Goal: Transaction & Acquisition: Book appointment/travel/reservation

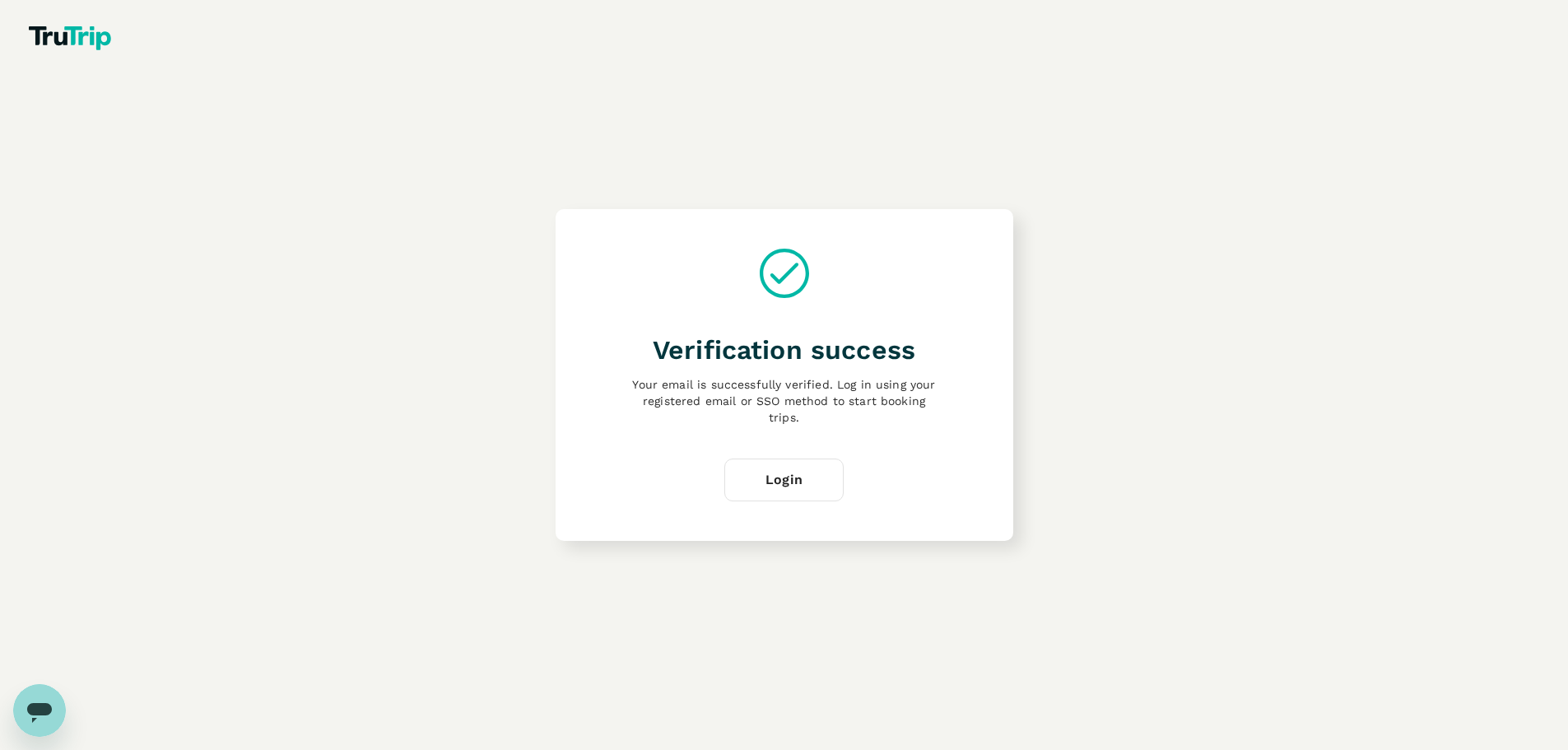
click at [816, 464] on link "Login" at bounding box center [783, 479] width 119 height 43
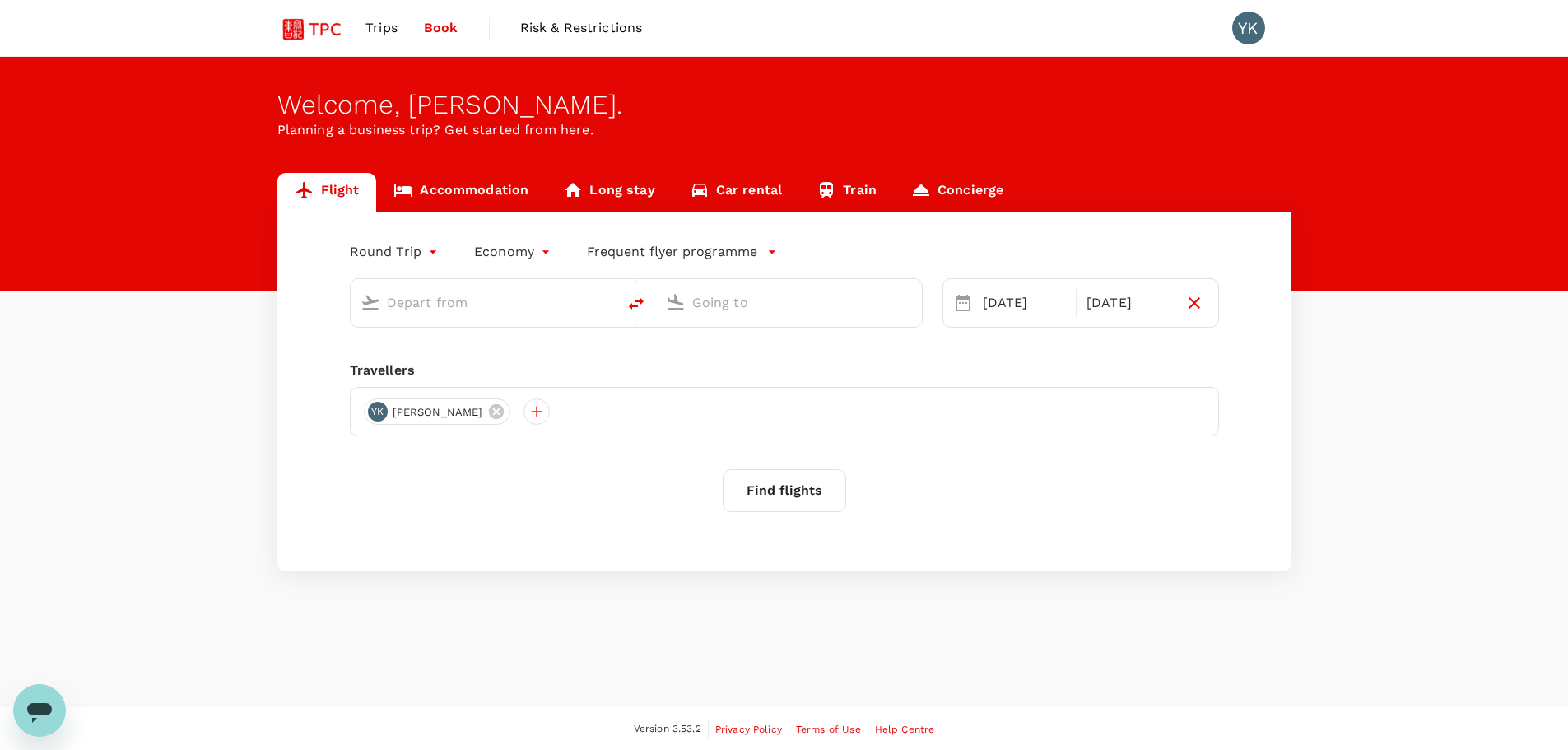
type input "Singapore Changi (SIN)"
type input "Kuala Lumpur Intl ([GEOGRAPHIC_DATA])"
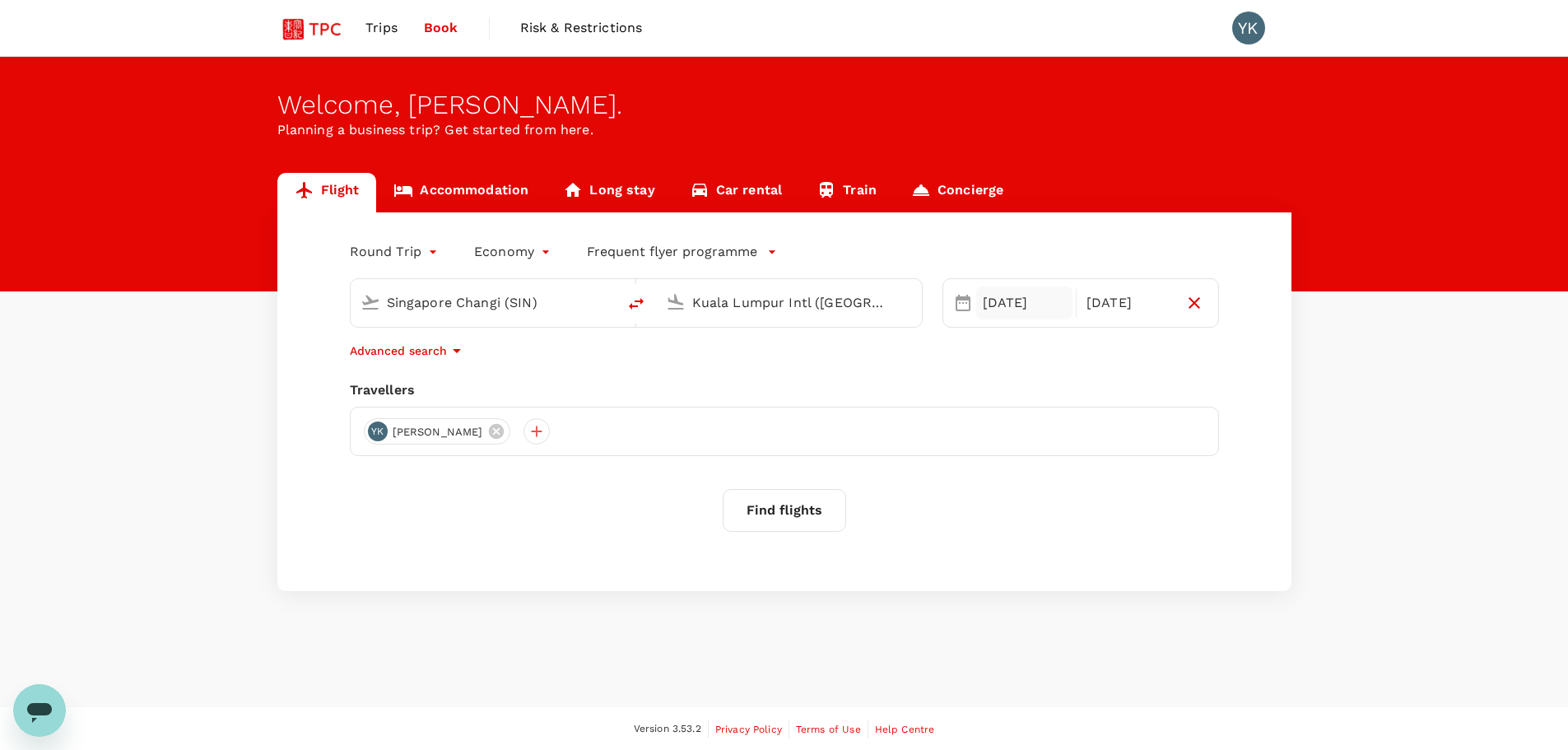
click at [1018, 308] on div "[DATE]" at bounding box center [1024, 303] width 97 height 33
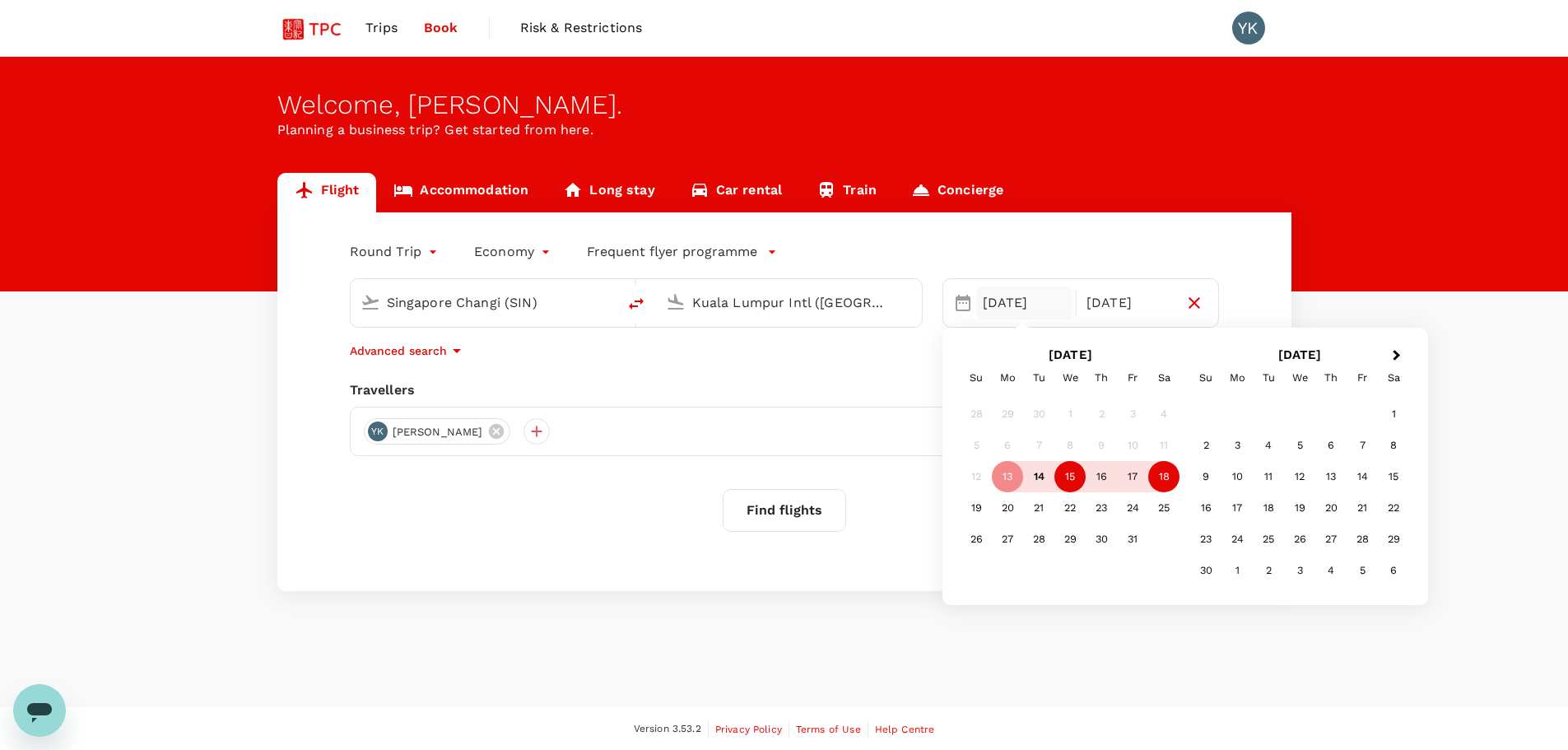
click at [1060, 483] on div "15" at bounding box center [1070, 476] width 31 height 31
click at [987, 506] on div "19" at bounding box center [977, 508] width 31 height 31
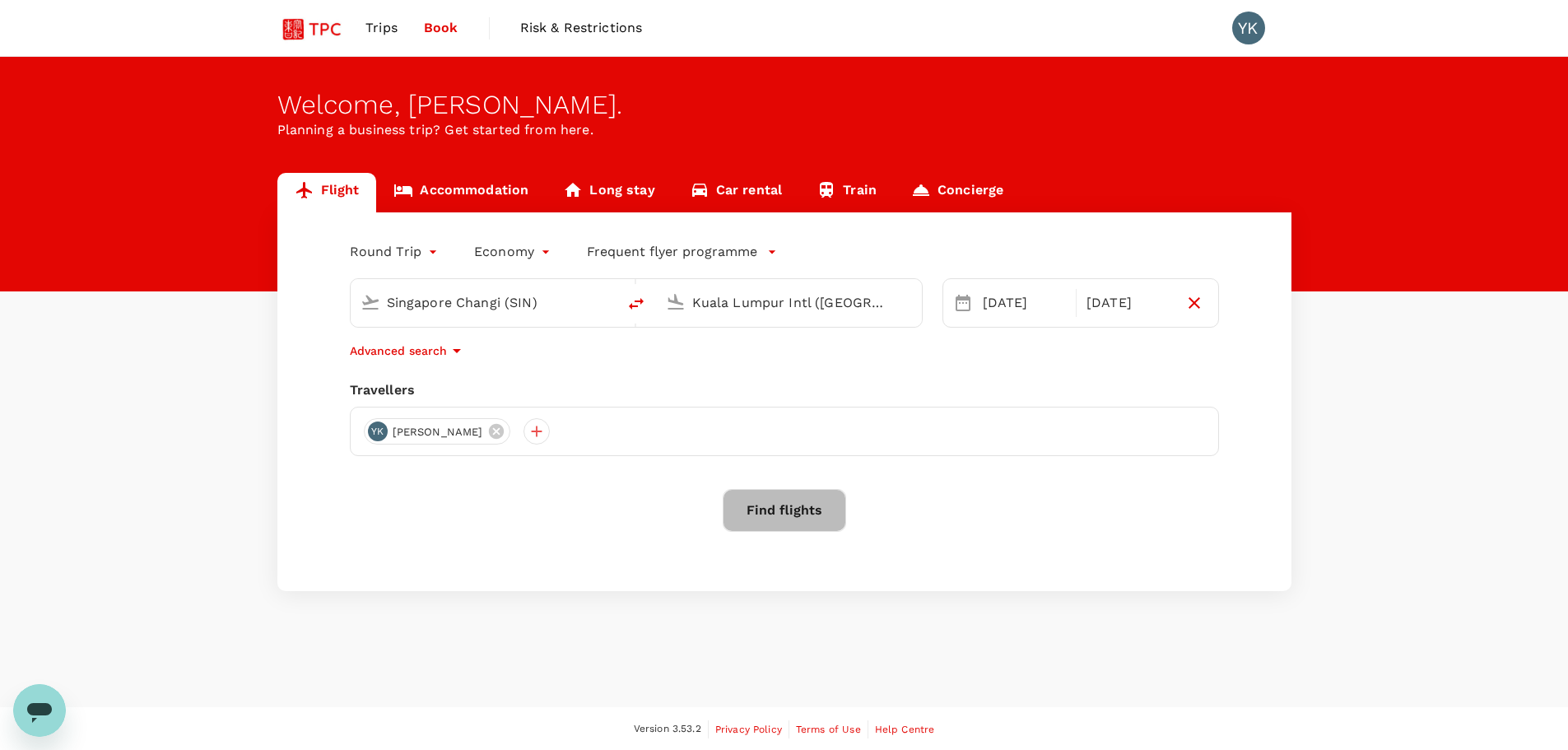
click at [781, 510] on button "Find flights" at bounding box center [785, 510] width 124 height 43
